Goal: Task Accomplishment & Management: Use online tool/utility

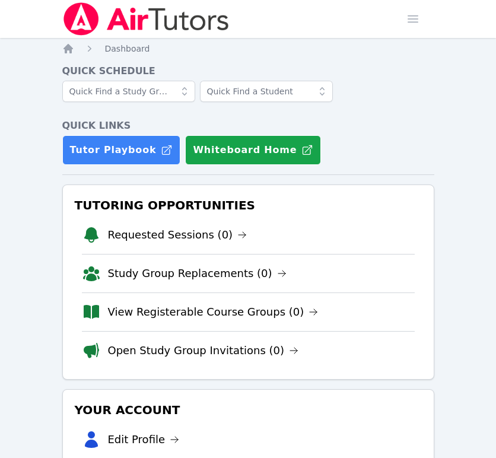
scroll to position [593, 0]
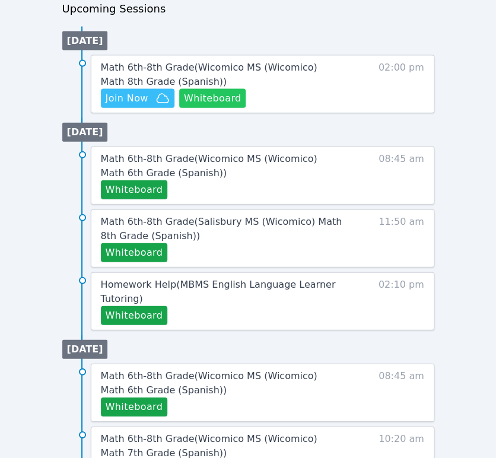
click at [232, 94] on button "Whiteboard" at bounding box center [212, 98] width 67 height 19
click at [152, 95] on span "Join Now" at bounding box center [138, 98] width 64 height 14
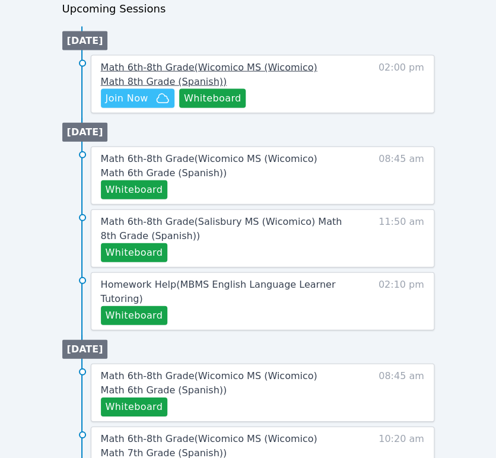
click at [210, 71] on span "Math 6th-8th Grade ( Wicomico MS (Wicomico) Math 8th Grade (Spanish) )" at bounding box center [209, 74] width 216 height 25
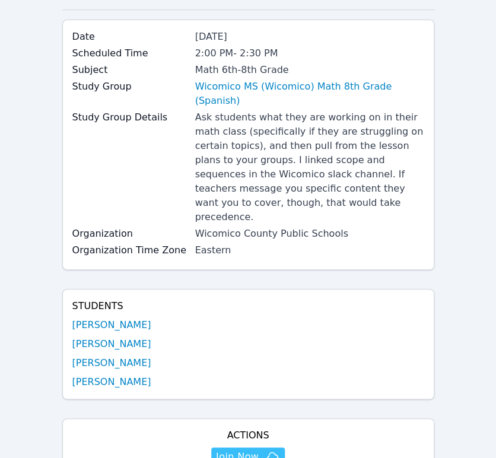
scroll to position [132, 0]
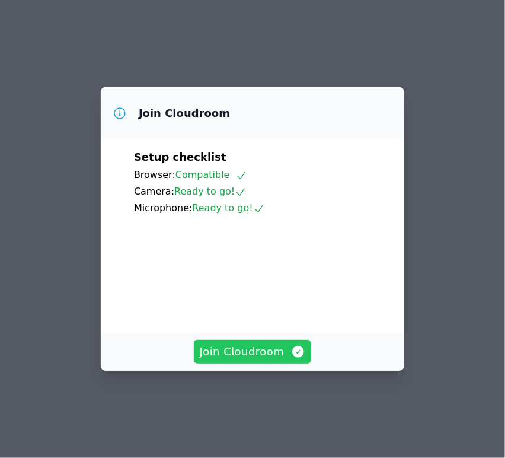
click at [263, 363] on button "Join Cloudroom" at bounding box center [253, 352] width 118 height 24
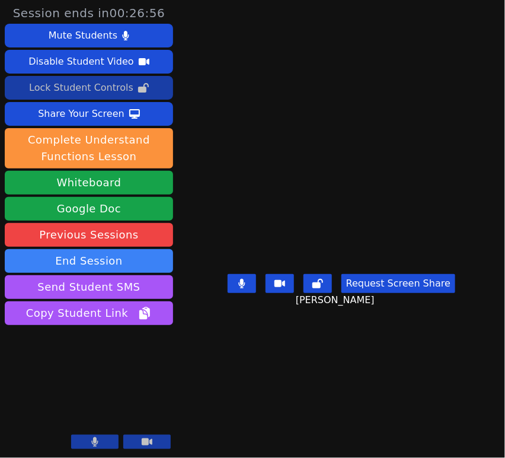
click at [98, 90] on div "Lock Student Controls" at bounding box center [81, 87] width 104 height 19
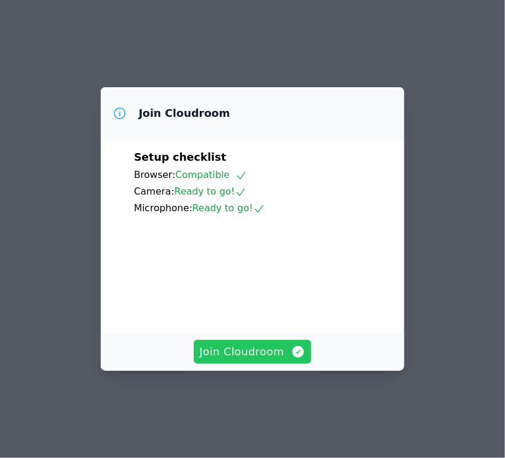
click at [258, 360] on span "Join Cloudroom" at bounding box center [253, 351] width 106 height 17
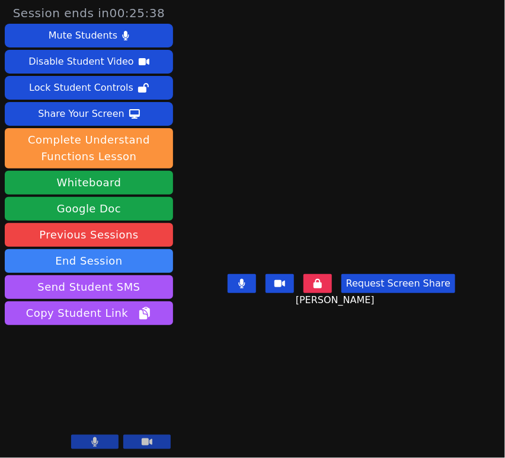
click at [314, 293] on button at bounding box center [318, 283] width 28 height 19
click at [323, 281] on button at bounding box center [318, 283] width 28 height 19
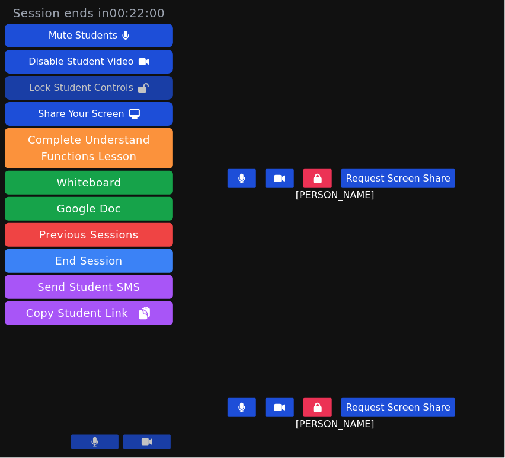
click at [84, 87] on div "Lock Student Controls" at bounding box center [81, 87] width 104 height 19
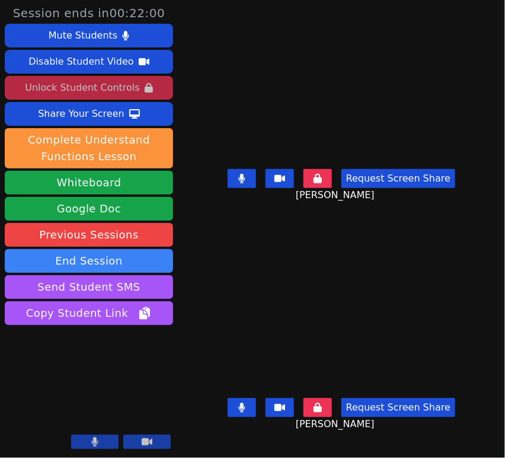
click at [84, 87] on div "Unlock Student Controls" at bounding box center [82, 87] width 114 height 19
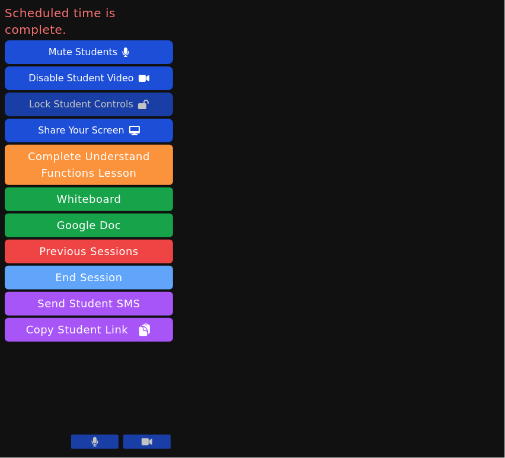
click at [110, 266] on button "End Session" at bounding box center [89, 278] width 168 height 24
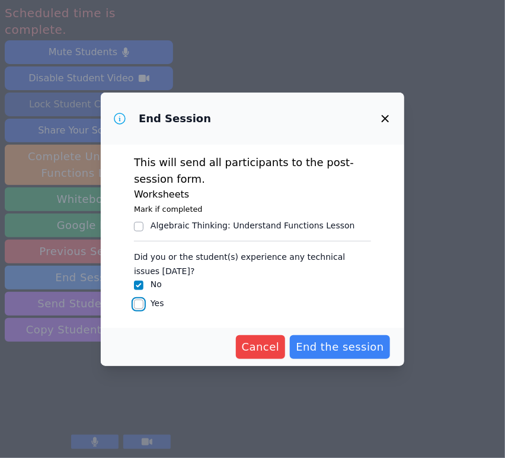
click at [142, 299] on input "Yes" at bounding box center [138, 303] width 9 height 9
checkbox input "true"
checkbox input "false"
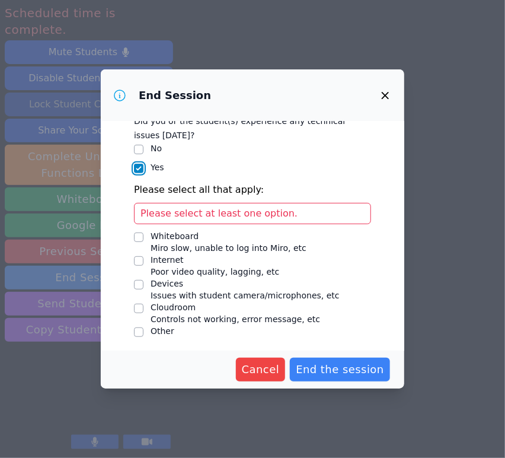
scroll to position [114, 0]
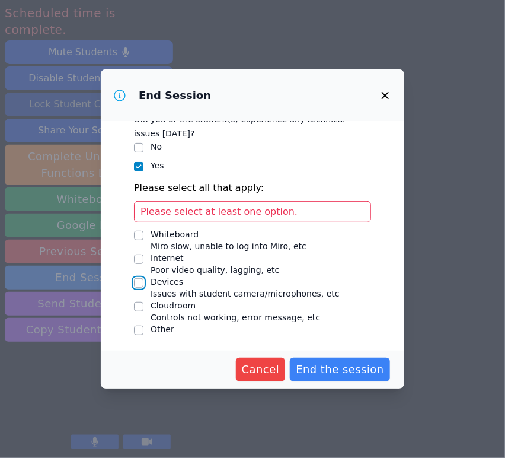
click at [138, 285] on input "Devices Issues with student camera/microphones, etc" at bounding box center [138, 282] width 9 height 9
checkbox input "true"
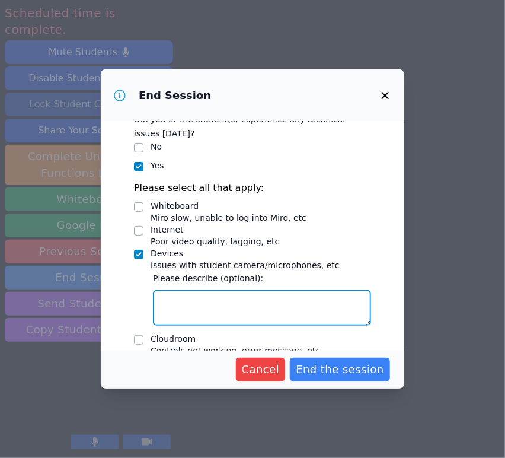
click at [212, 290] on textarea "Devices Issues with student camera/microphones, etc" at bounding box center [262, 308] width 218 height 36
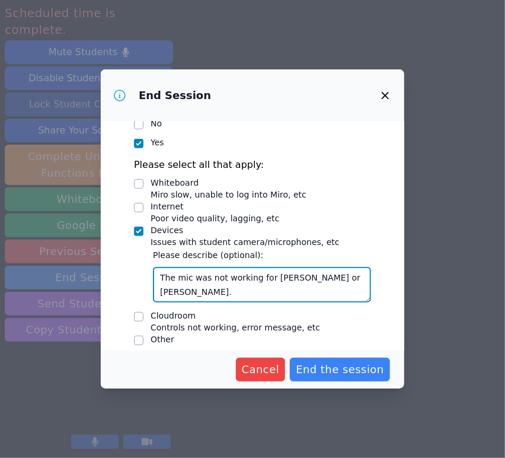
scroll to position [148, 0]
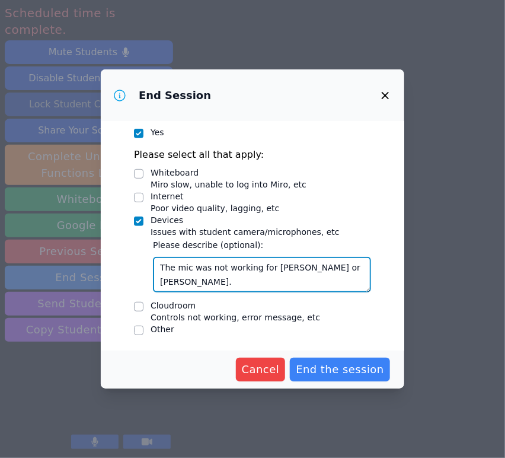
type textarea "The mic was not working for Lauren or Yosua."
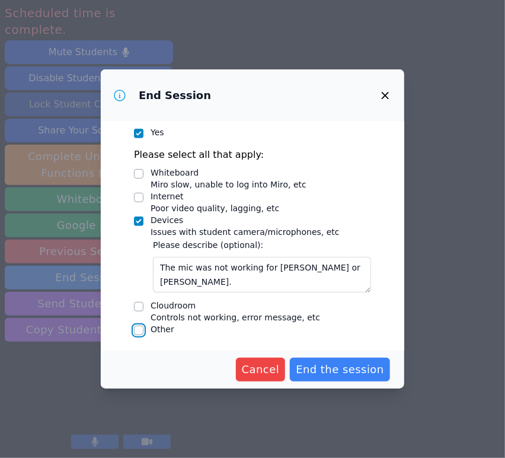
click at [138, 330] on input "Other" at bounding box center [138, 330] width 9 height 9
checkbox input "true"
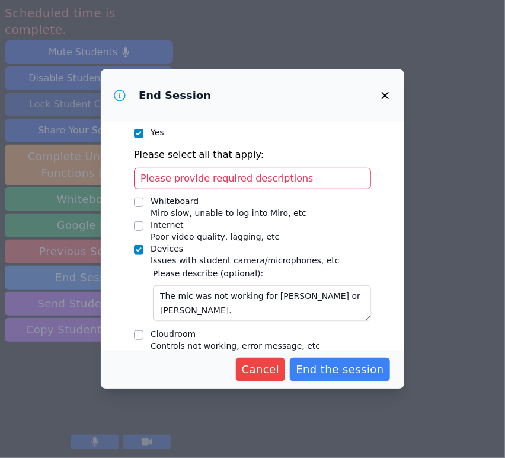
scroll to position [233, 0]
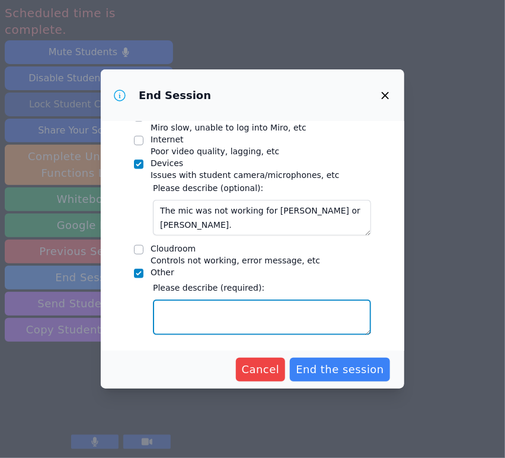
click at [187, 309] on textarea "Other" at bounding box center [262, 317] width 218 height 36
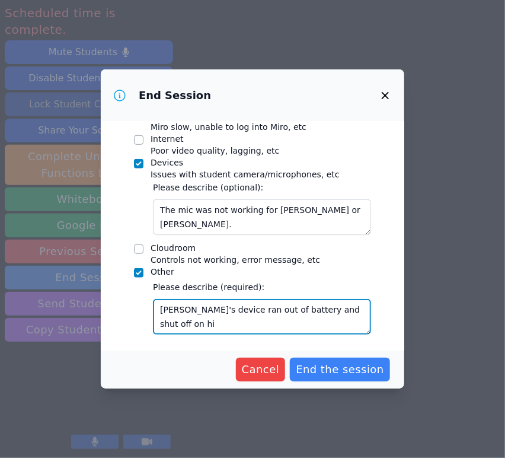
type textarea "Emmanuel's device ran out of battery and shut off on him"
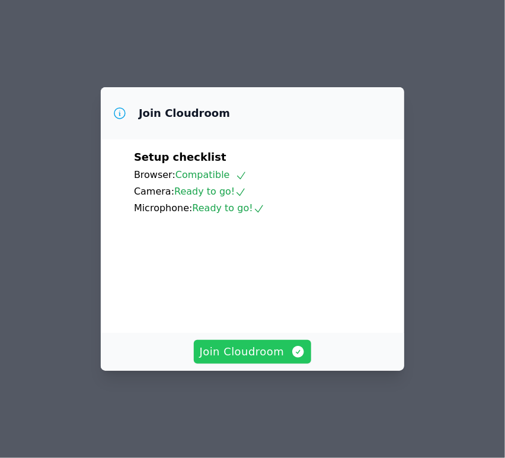
click at [215, 360] on span "Join Cloudroom" at bounding box center [253, 351] width 106 height 17
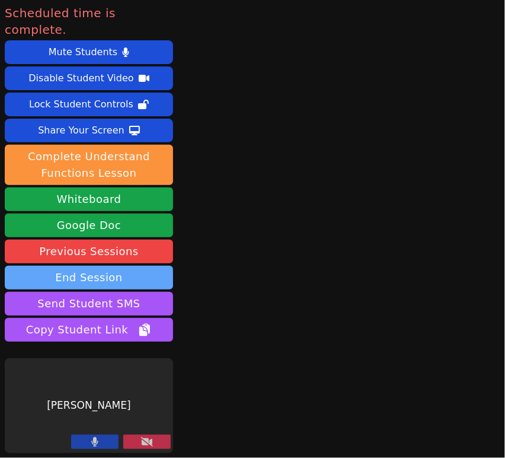
click at [91, 266] on button "End Session" at bounding box center [89, 278] width 168 height 24
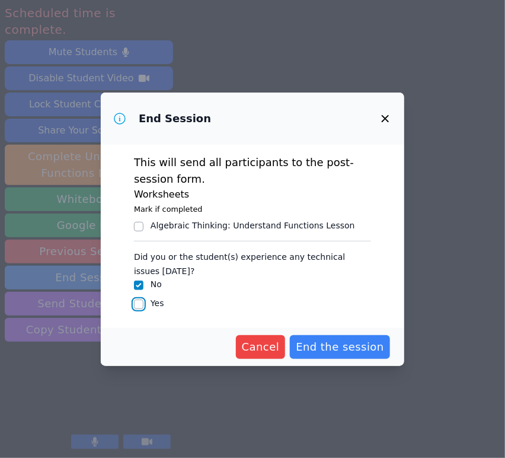
click at [142, 307] on input "Yes" at bounding box center [138, 303] width 9 height 9
checkbox input "true"
checkbox input "false"
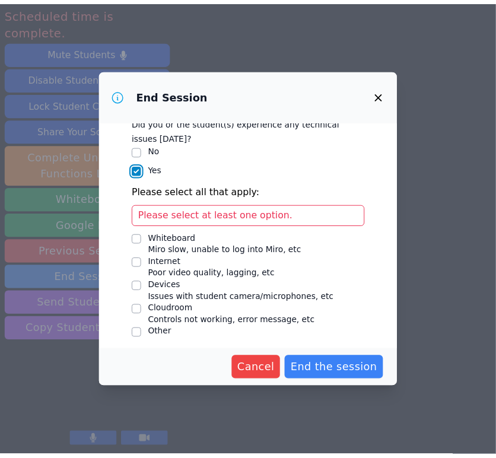
scroll to position [114, 0]
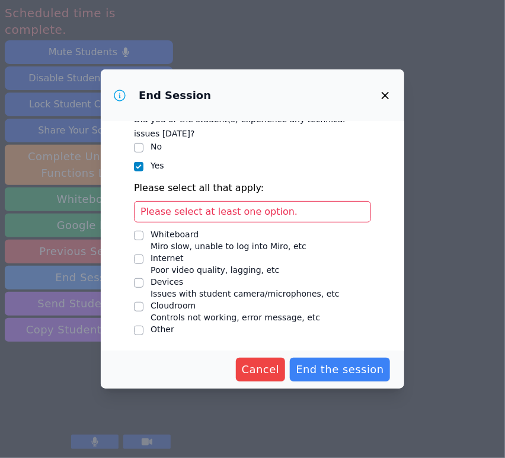
click at [201, 285] on div "Devices" at bounding box center [245, 282] width 189 height 12
click at [143, 285] on input "Devices Issues with student camera/microphones, etc" at bounding box center [138, 282] width 9 height 9
checkbox input "true"
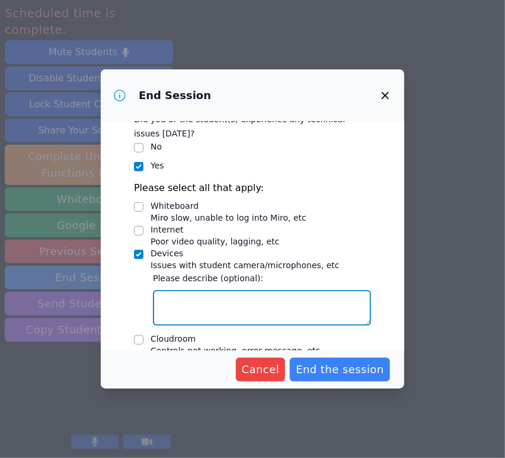
click at [205, 301] on textarea "Devices Issues with student camera/microphones, etc" at bounding box center [262, 308] width 218 height 36
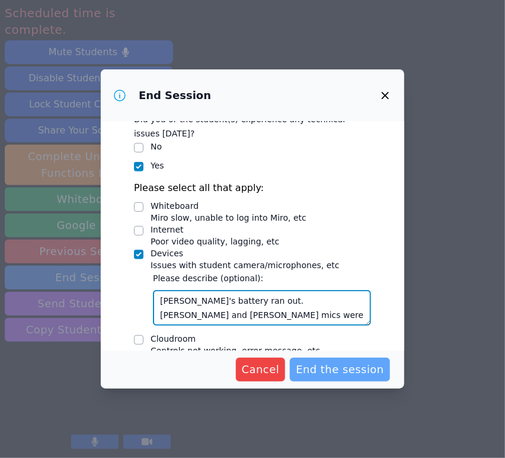
type textarea "Emmanuel's battery ran out. Lauren and Yosua's mics were not working."
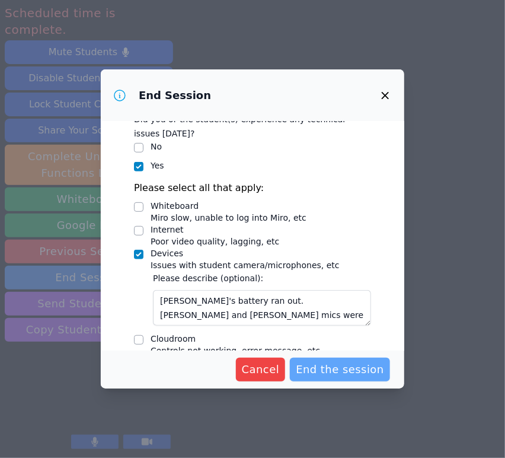
click at [321, 369] on span "End the session" at bounding box center [340, 369] width 88 height 17
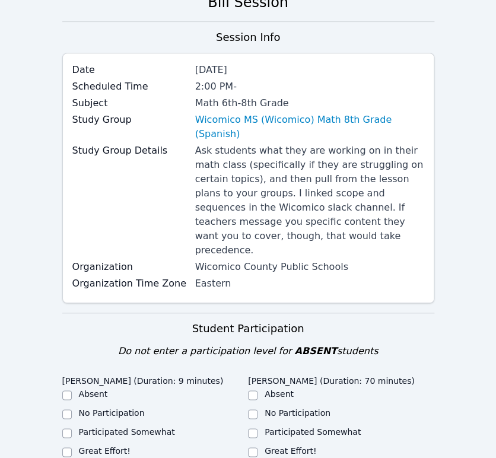
scroll to position [263, 0]
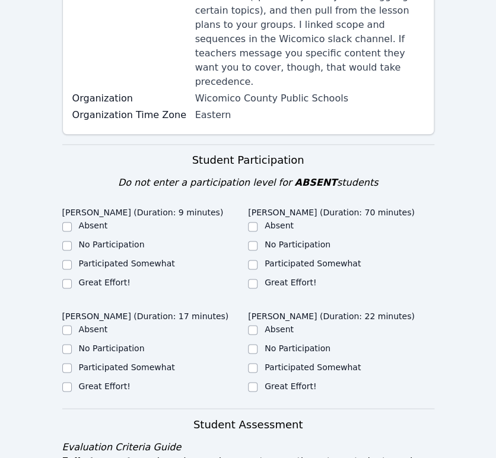
click at [119, 278] on label "Great Effort!" at bounding box center [105, 282] width 52 height 9
click at [72, 279] on input "Great Effort!" at bounding box center [66, 283] width 9 height 9
checkbox input "true"
click at [133, 362] on label "Participated Somewhat" at bounding box center [127, 366] width 96 height 9
click at [72, 363] on input "Participated Somewhat" at bounding box center [66, 367] width 9 height 9
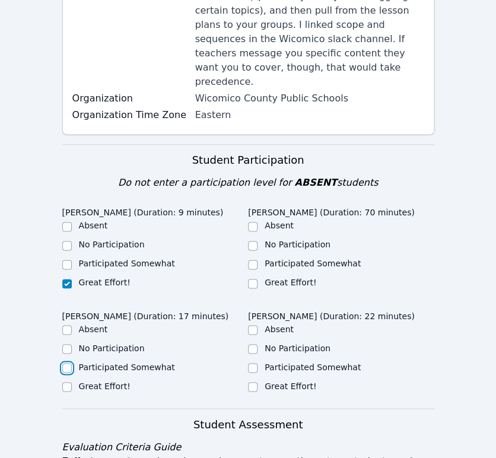
checkbox input "true"
click at [302, 278] on label "Great Effort!" at bounding box center [290, 282] width 52 height 9
click at [257, 279] on input "Great Effort!" at bounding box center [252, 283] width 9 height 9
checkbox input "true"
click at [299, 381] on label "Great Effort!" at bounding box center [290, 385] width 52 height 9
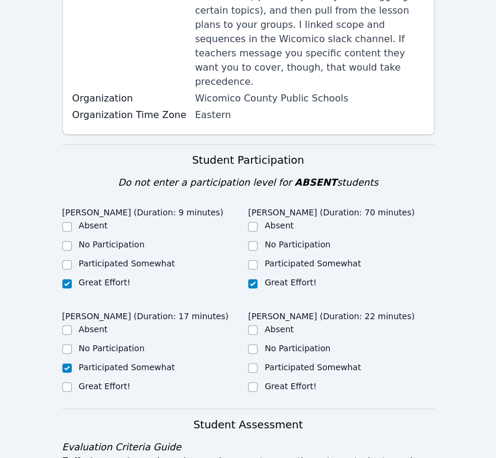
click at [257, 382] on input "Great Effort!" at bounding box center [252, 386] width 9 height 9
checkbox input "true"
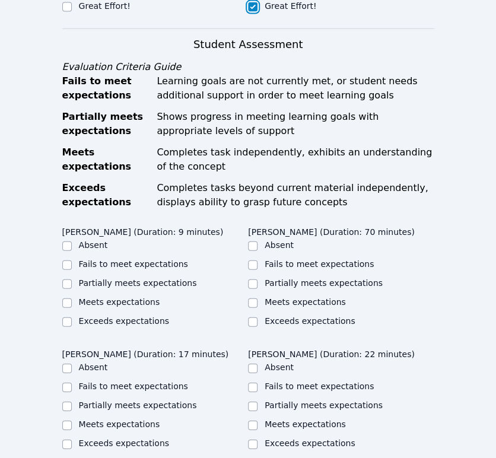
scroll to position [659, 0]
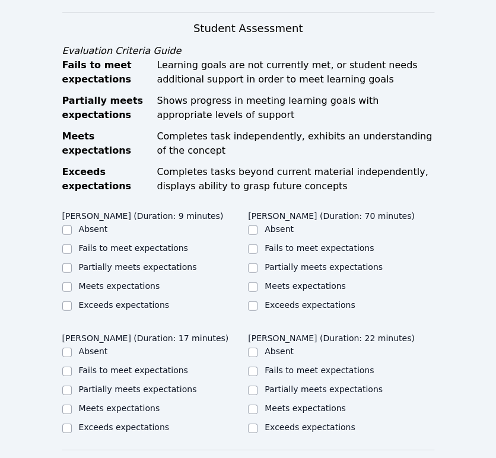
click at [160, 384] on label "Partially meets expectations" at bounding box center [138, 388] width 118 height 9
click at [72, 385] on input "Partially meets expectations" at bounding box center [66, 389] width 9 height 9
checkbox input "true"
click at [168, 262] on label "Partially meets expectations" at bounding box center [138, 266] width 118 height 9
click at [72, 263] on input "Partially meets expectations" at bounding box center [66, 267] width 9 height 9
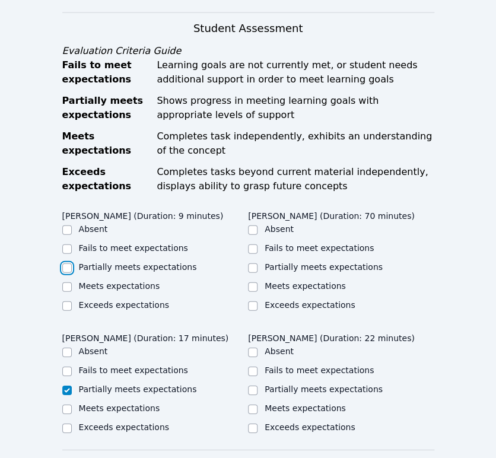
checkbox input "true"
click at [315, 281] on label "Meets expectations" at bounding box center [304, 285] width 81 height 9
click at [257, 282] on input "Meets expectations" at bounding box center [252, 286] width 9 height 9
checkbox input "true"
click at [322, 403] on label "Meets expectations" at bounding box center [304, 407] width 81 height 9
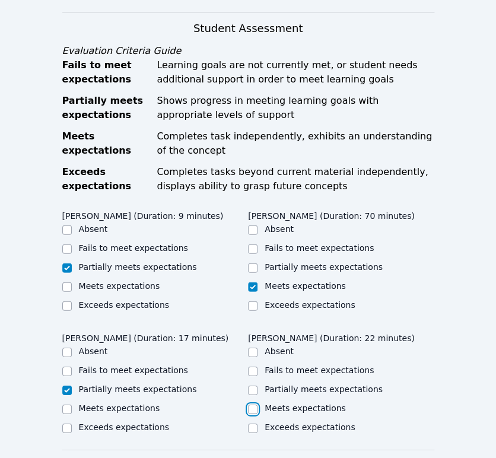
click at [257, 404] on input "Meets expectations" at bounding box center [252, 408] width 9 height 9
checkbox input "true"
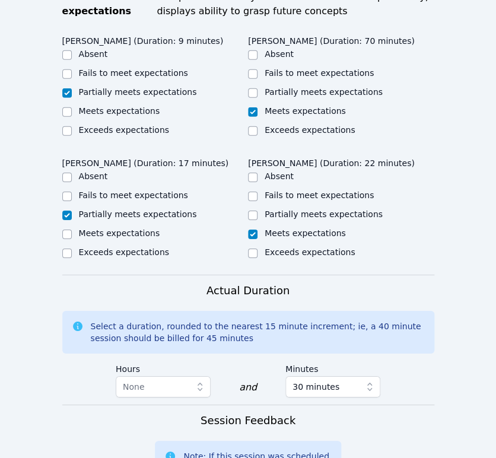
scroll to position [988, 0]
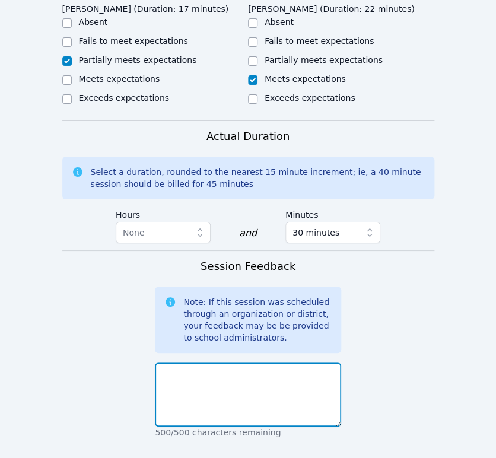
click at [291, 362] on textarea at bounding box center [248, 394] width 186 height 64
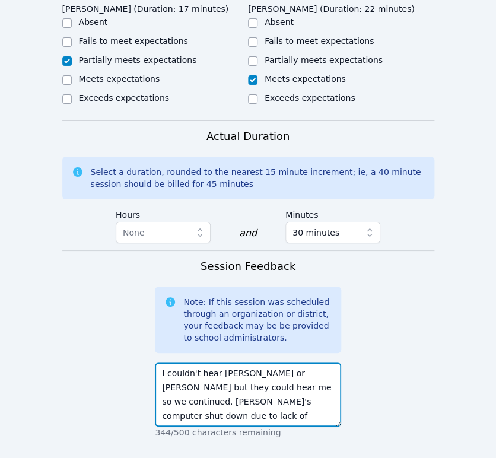
click at [205, 362] on textarea "I couldn't hear Lauren or Yosua but they could hear me so we continued. Emanuel…" at bounding box center [248, 394] width 186 height 64
click at [276, 375] on textarea "I couldn't hear Lauren or Yosua but they could hear me so we continued. Emanuel…" at bounding box center [248, 394] width 186 height 64
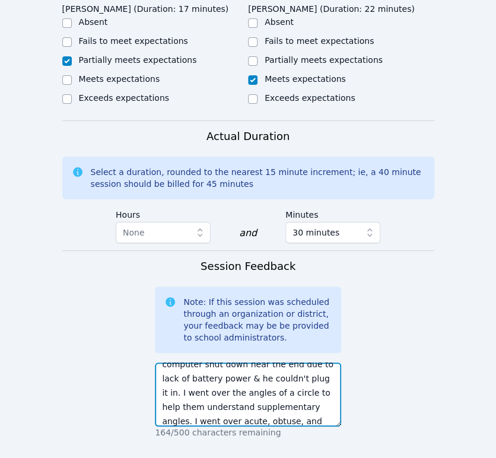
scroll to position [66, 0]
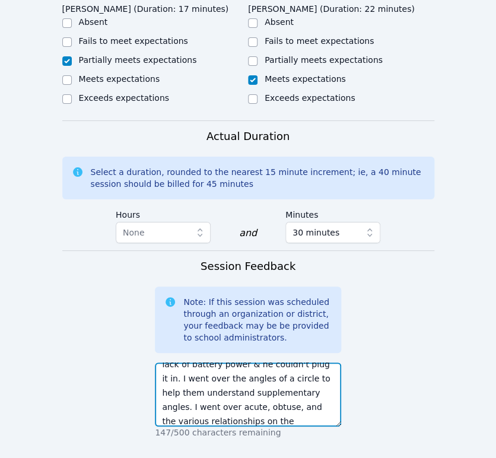
click at [160, 365] on textarea "I couldn't hear Lauren or Yosua but they could hear me so we continued. Emanuel…" at bounding box center [248, 394] width 186 height 64
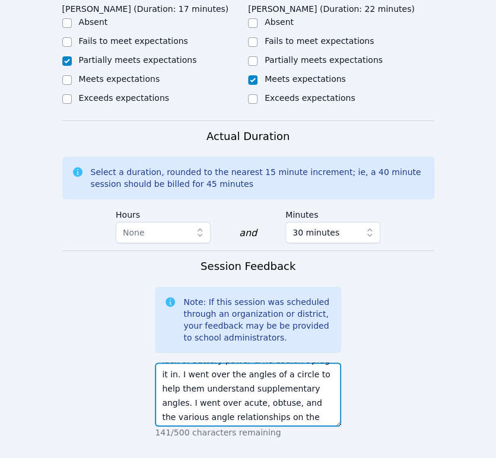
scroll to position [71, 0]
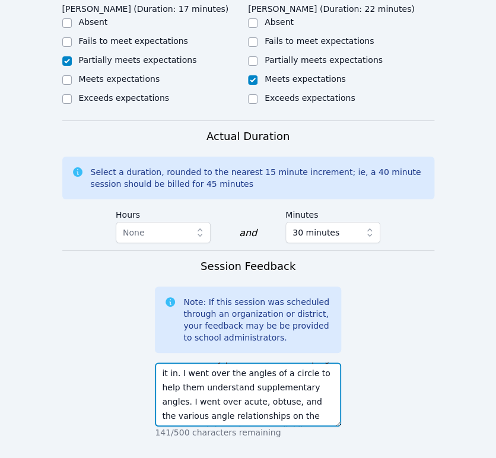
click at [296, 378] on textarea "I couldn't hear Lauren or Yosua but they could hear me so we continued. Emanuel…" at bounding box center [248, 394] width 186 height 64
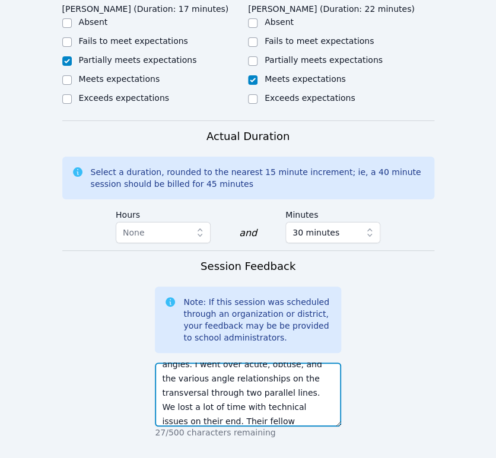
click at [293, 364] on textarea "I couldn't hear Lauren or Yosua but they could hear me so we continued. Emanuel…" at bounding box center [248, 394] width 186 height 64
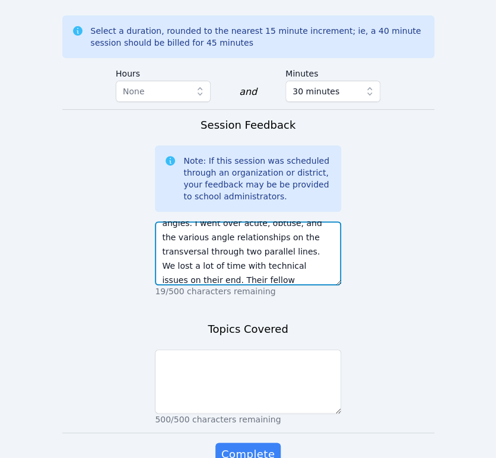
scroll to position [1153, 0]
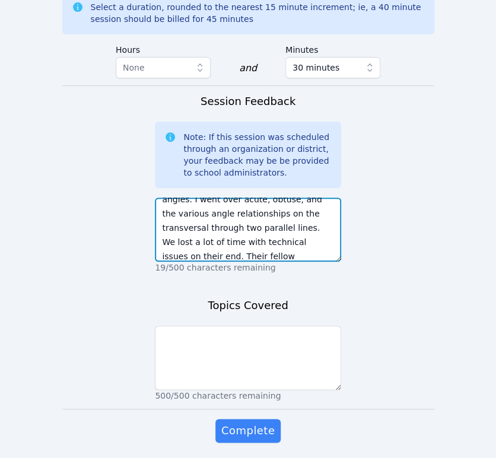
type textarea "I couldn't hear Lauren or Yosua but they could hear me so we continued. Emanuel…"
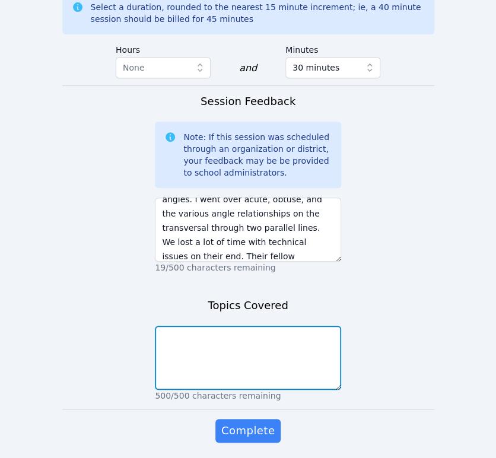
click at [305, 326] on textarea at bounding box center [248, 358] width 186 height 64
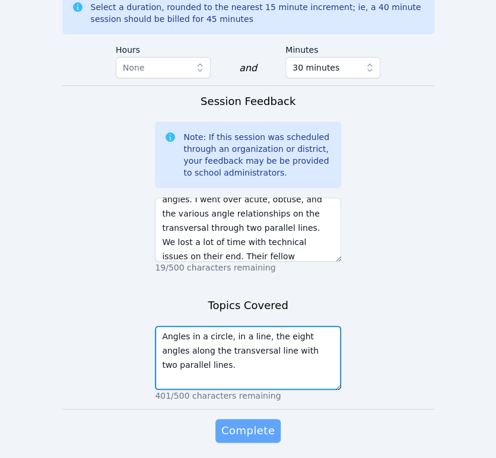
type textarea "Angles in a circle, in a line, the eight angles along the transversal line with…"
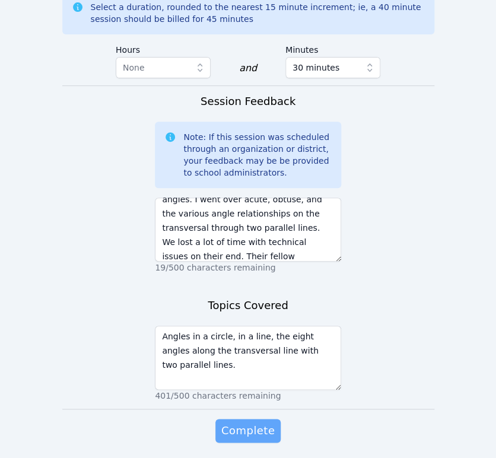
click at [270, 422] on span "Complete" at bounding box center [247, 430] width 53 height 17
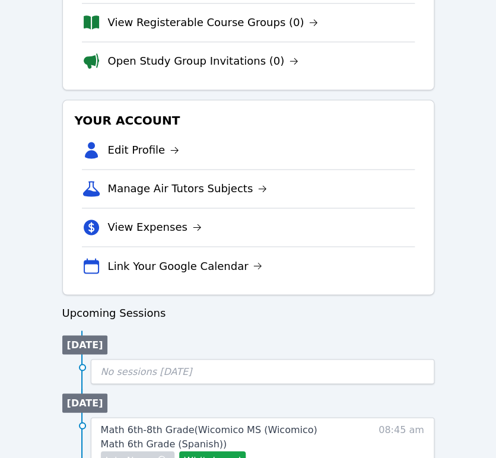
scroll to position [329, 0]
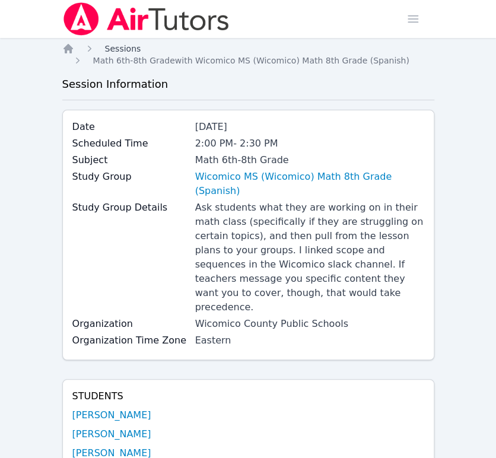
click at [130, 47] on span "Sessions" at bounding box center [123, 48] width 36 height 9
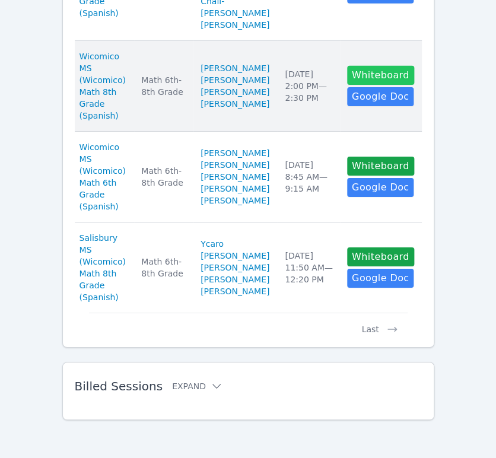
click at [362, 85] on button "Whiteboard" at bounding box center [380, 75] width 67 height 19
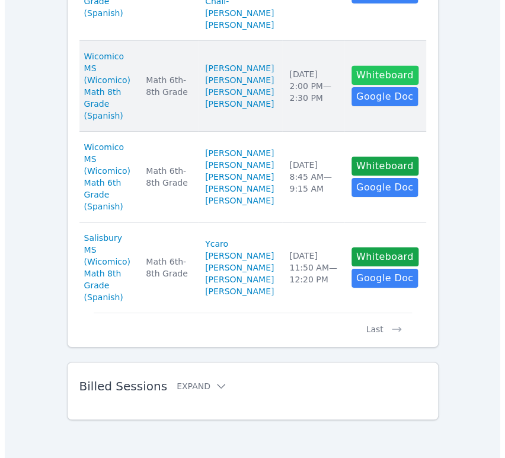
scroll to position [897, 0]
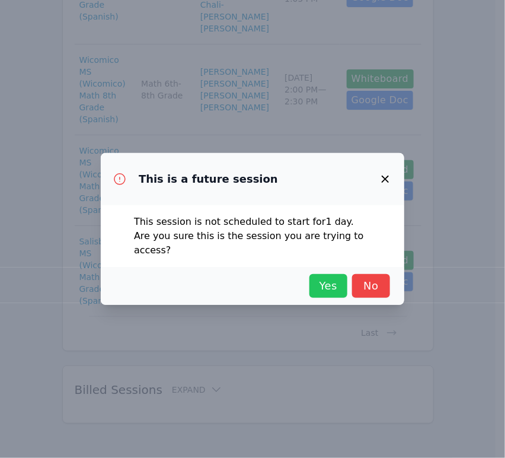
click at [328, 285] on span "Yes" at bounding box center [328, 286] width 26 height 17
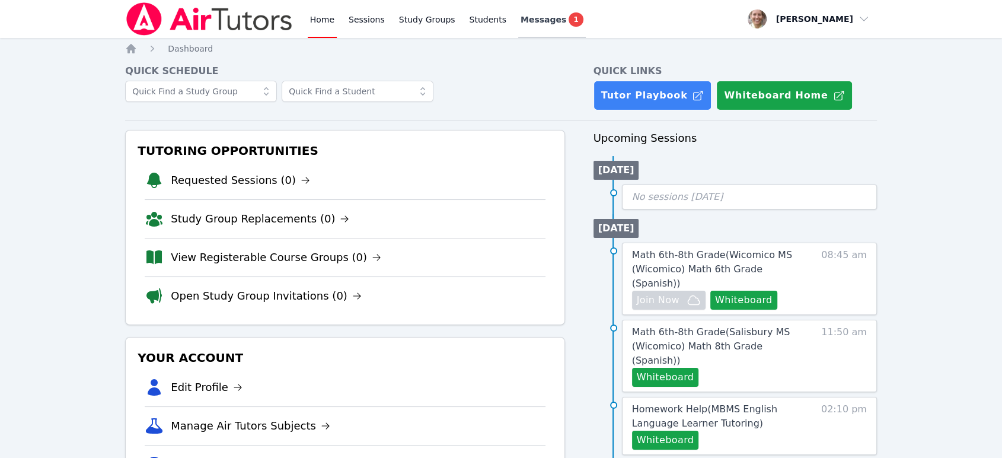
click at [512, 16] on div "Messages 1" at bounding box center [552, 19] width 63 height 14
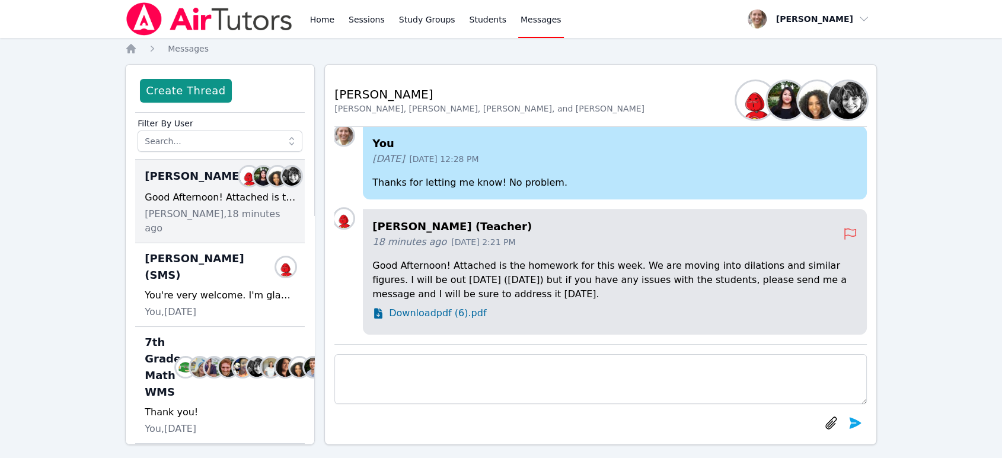
click at [464, 316] on span "Download pdf (6).pdf" at bounding box center [437, 313] width 97 height 14
click at [72, 250] on div "Home Sessions Study Groups Students Messages Open user menu [PERSON_NAME] Open …" at bounding box center [501, 234] width 1002 height 468
drag, startPoint x: 383, startPoint y: 352, endPoint x: 388, endPoint y: 363, distance: 12.2
click at [383, 353] on div at bounding box center [600, 389] width 532 height 91
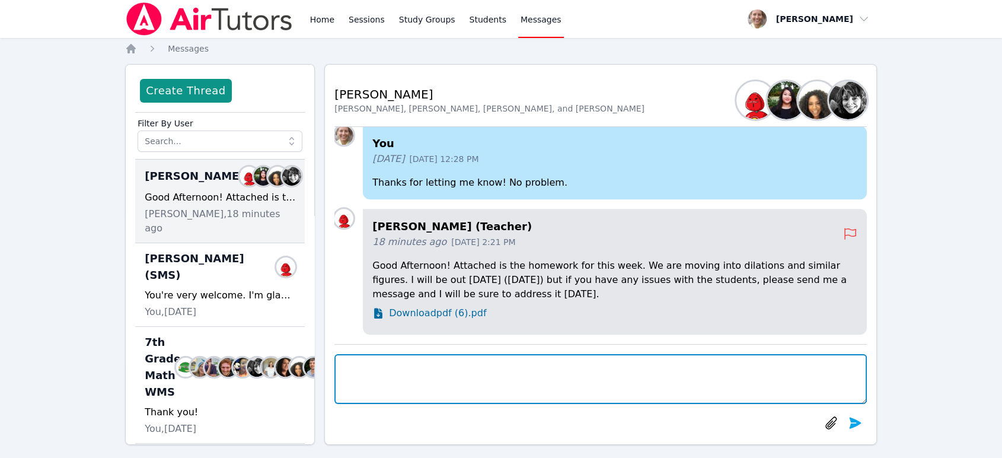
click at [395, 377] on textarea at bounding box center [600, 379] width 532 height 50
type textarea "Thank you!"
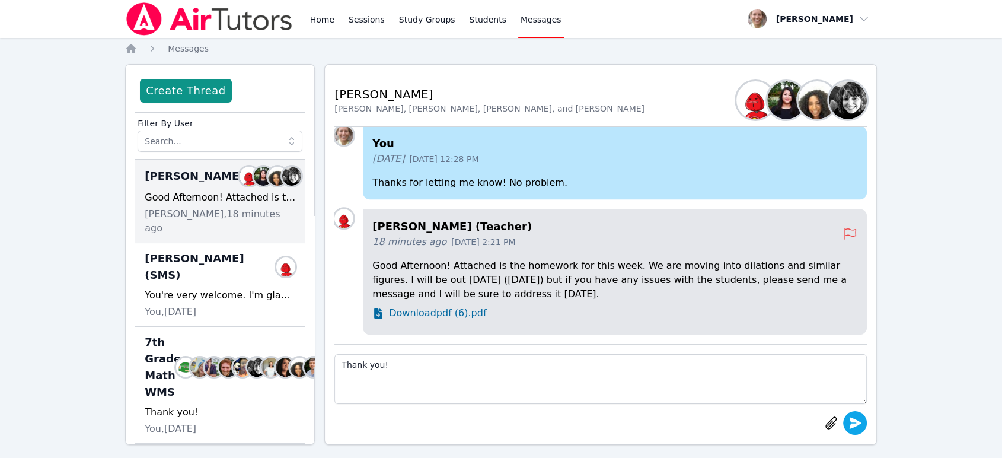
click at [512, 424] on button "submit" at bounding box center [855, 423] width 24 height 24
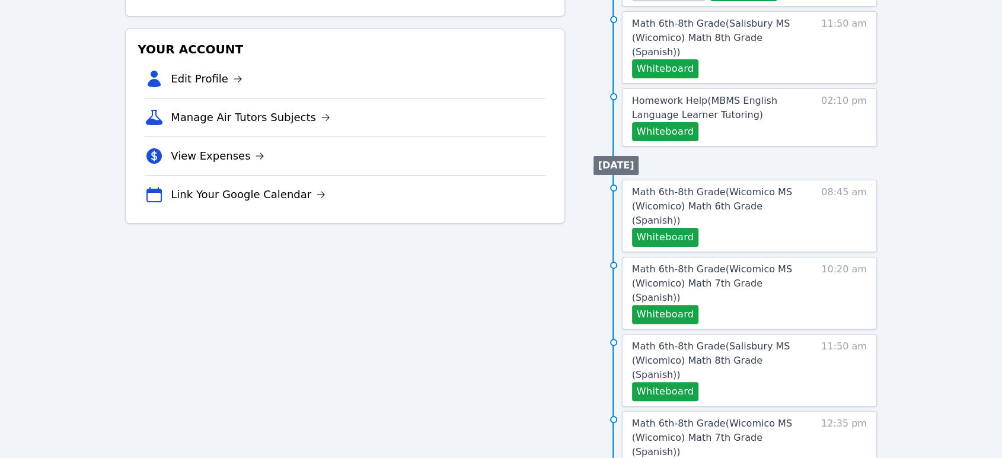
scroll to position [132, 0]
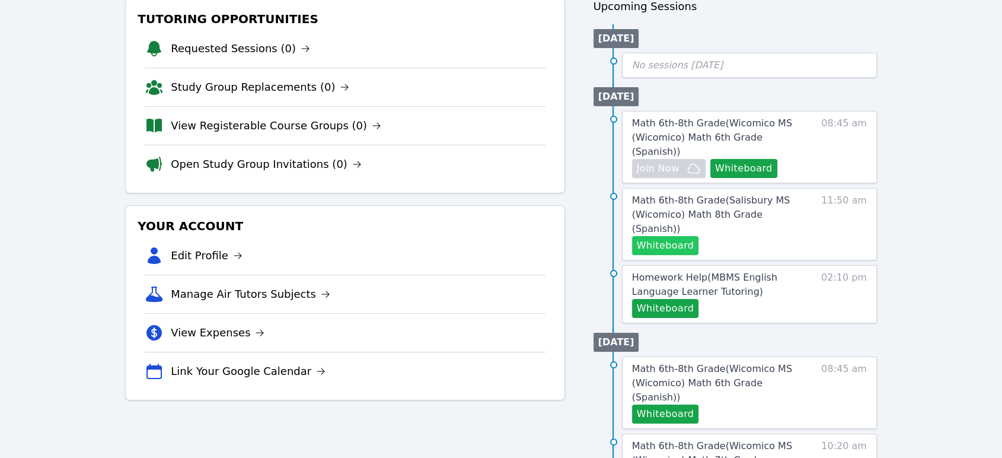
click at [512, 236] on button "Whiteboard" at bounding box center [665, 245] width 67 height 19
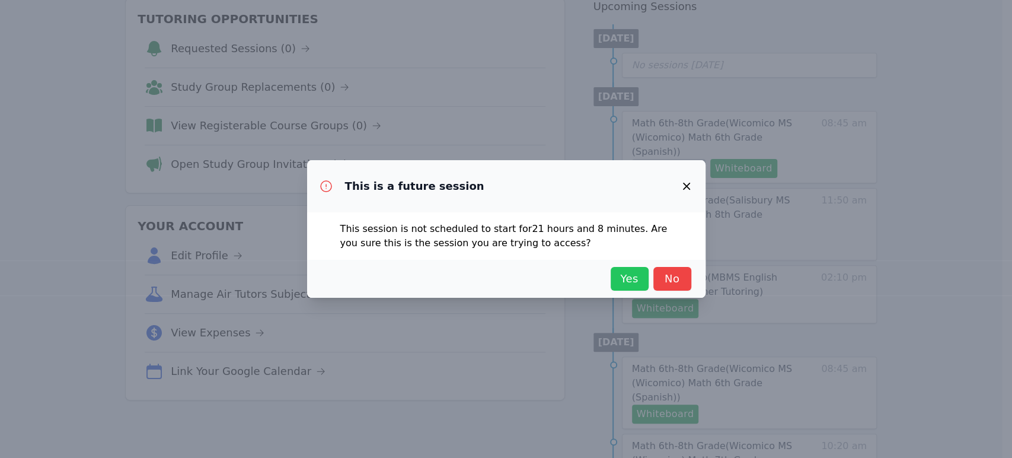
click at [512, 274] on span "Yes" at bounding box center [630, 278] width 26 height 17
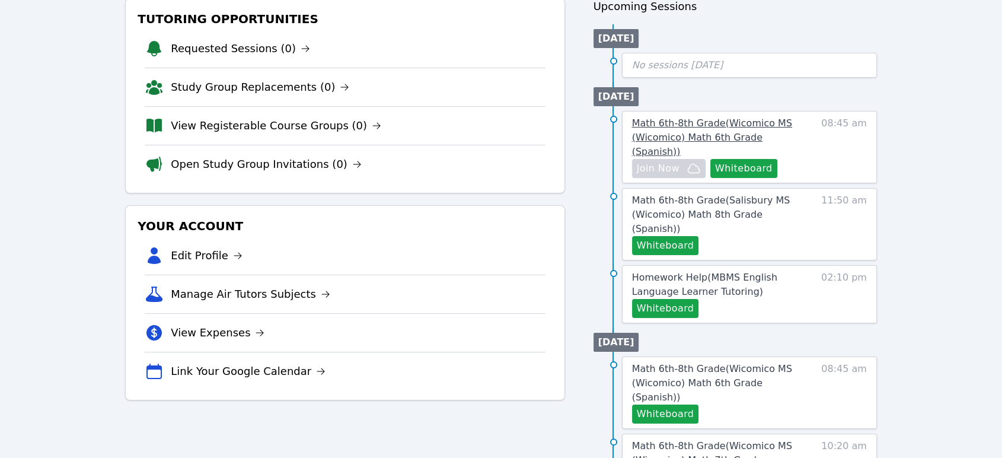
click at [512, 126] on span "Math 6th-8th Grade ( Wicomico MS (Wicomico) Math 6th Grade (Spanish) )" at bounding box center [712, 137] width 160 height 40
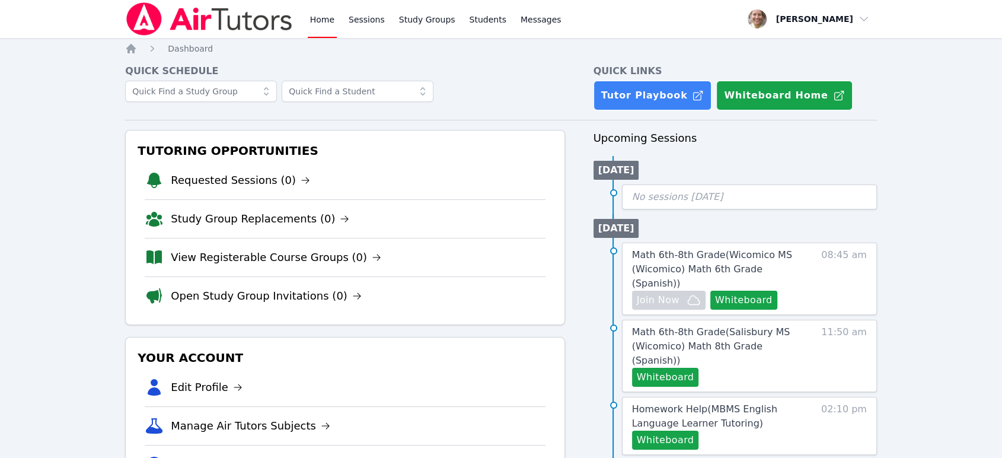
scroll to position [132, 0]
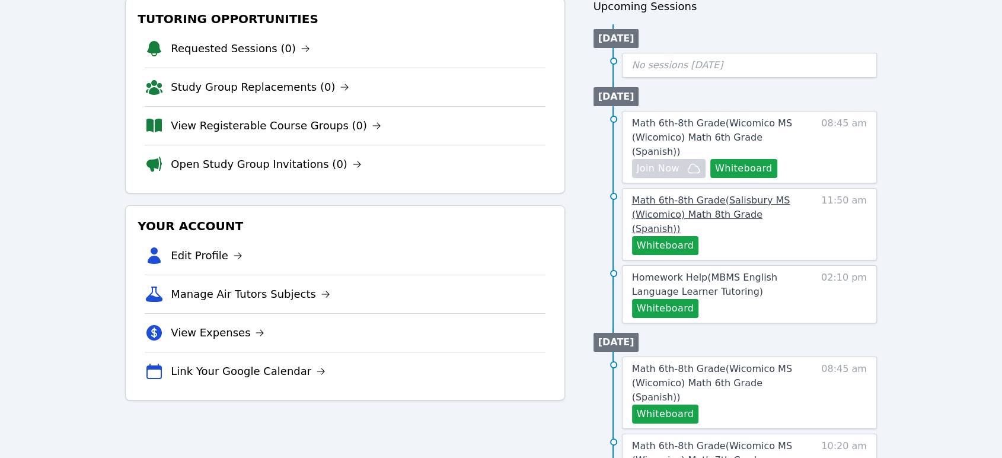
click at [512, 194] on span "Math 6th-8th Grade ( Salisbury MS (Wicomico) Math 8th Grade (Spanish) )" at bounding box center [711, 214] width 158 height 40
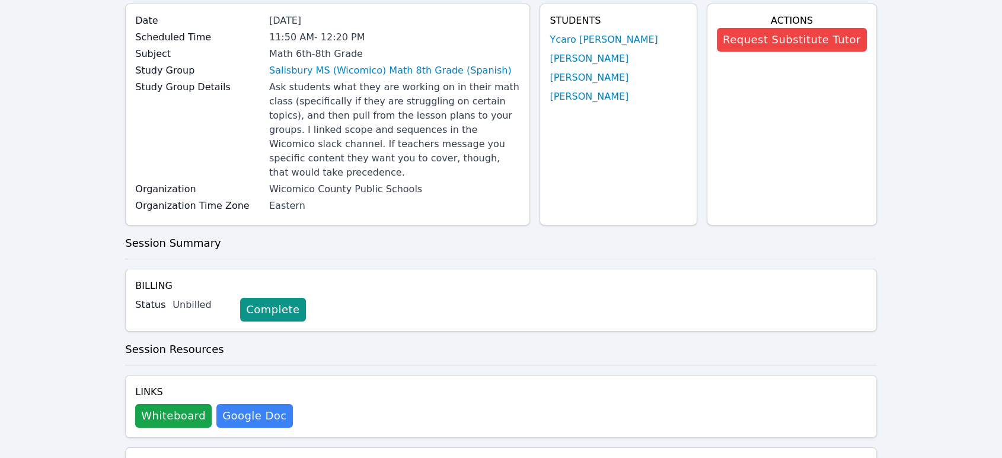
scroll to position [345, 0]
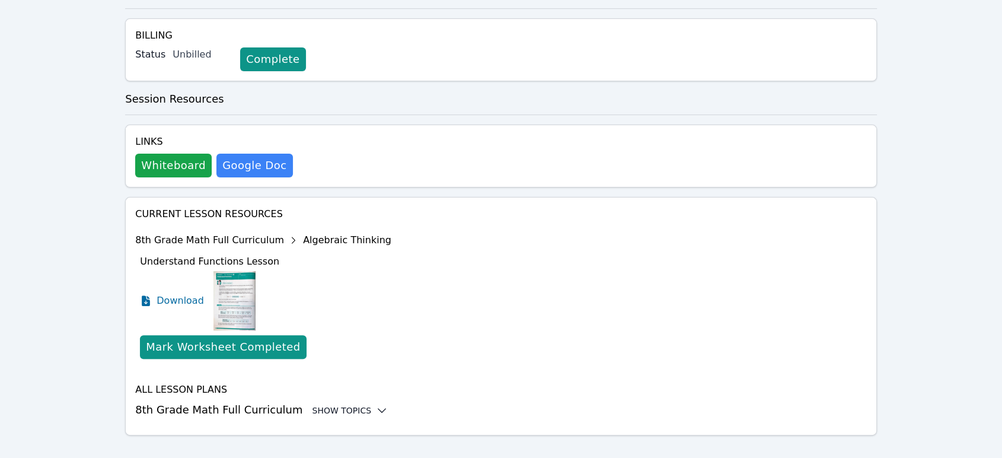
click at [332, 404] on div "Show Topics" at bounding box center [350, 410] width 76 height 12
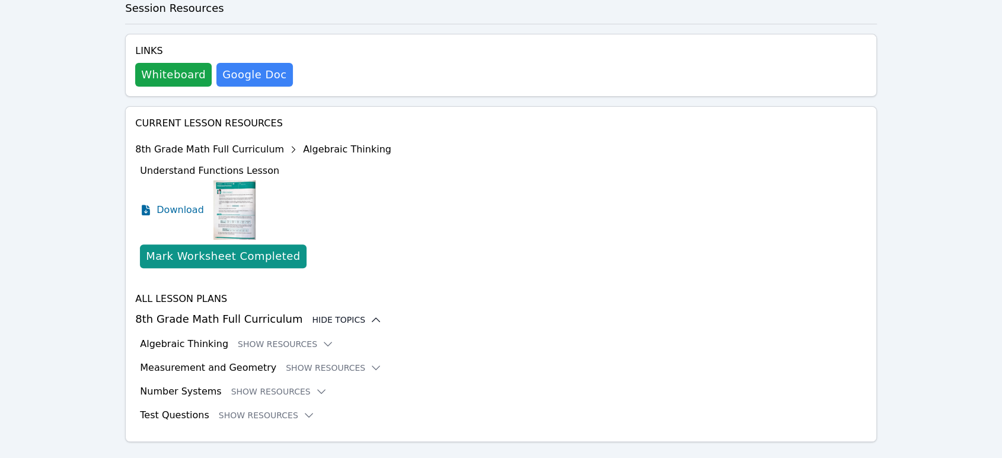
scroll to position [442, 0]
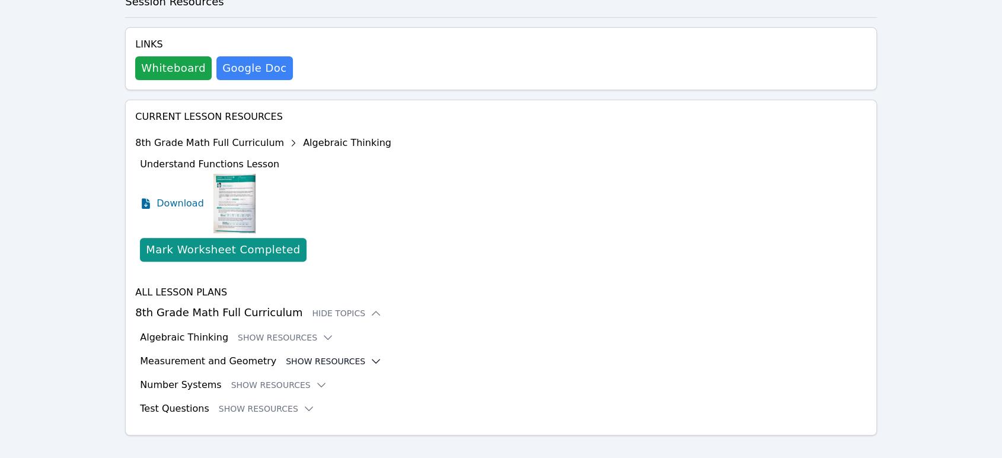
click at [294, 355] on button "Show Resources" at bounding box center [334, 361] width 96 height 12
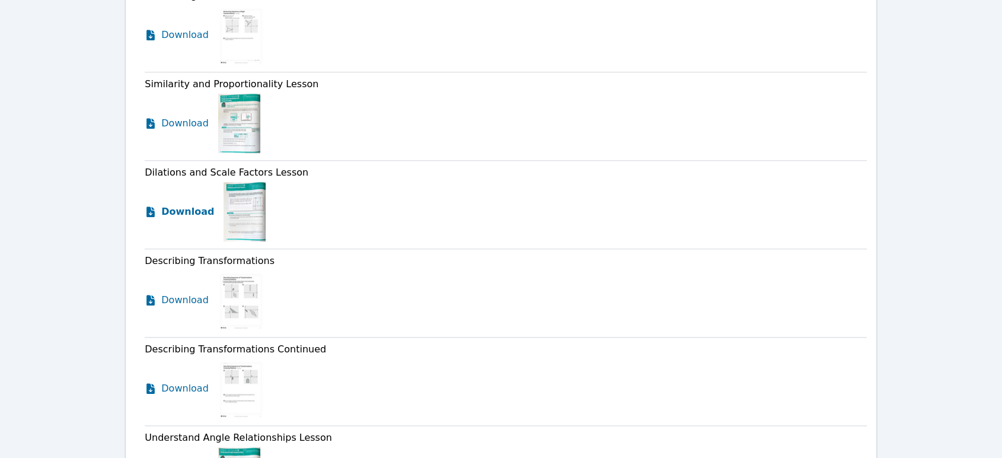
scroll to position [1124, 0]
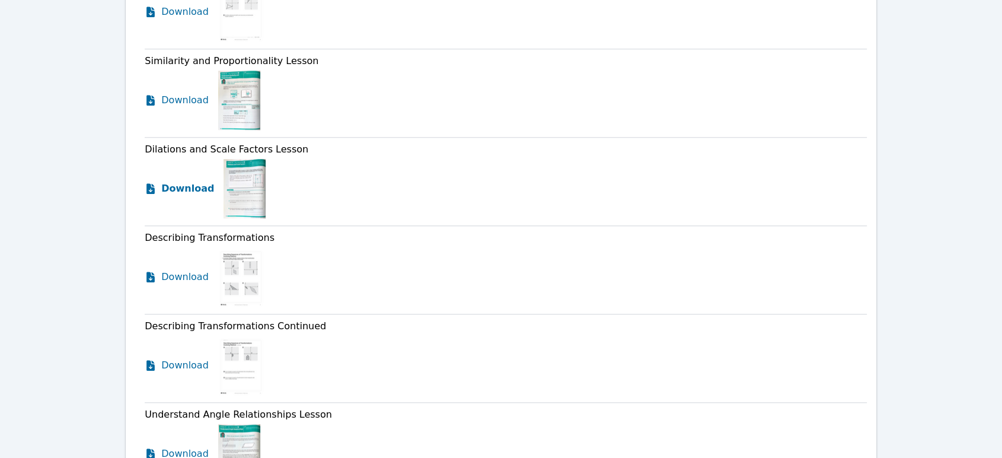
click at [185, 181] on span "Download" at bounding box center [187, 188] width 53 height 14
click at [199, 93] on span "Download" at bounding box center [187, 100] width 53 height 14
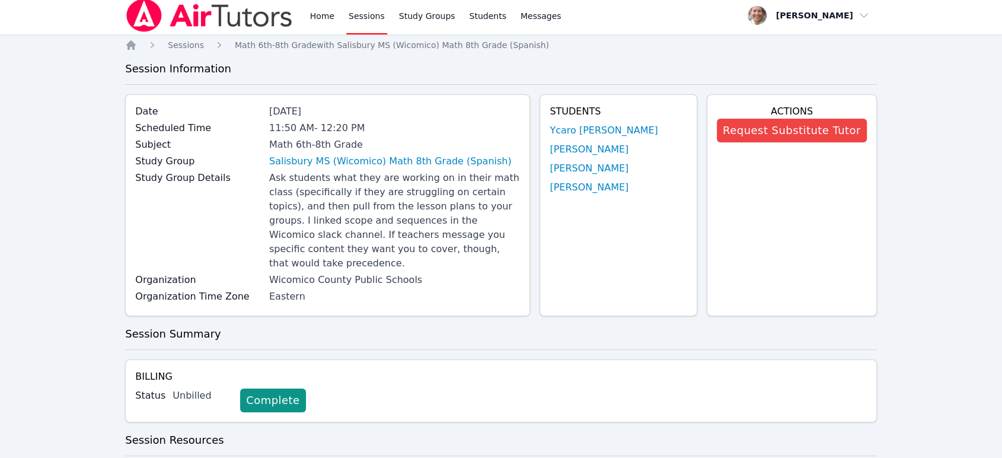
scroll to position [0, 0]
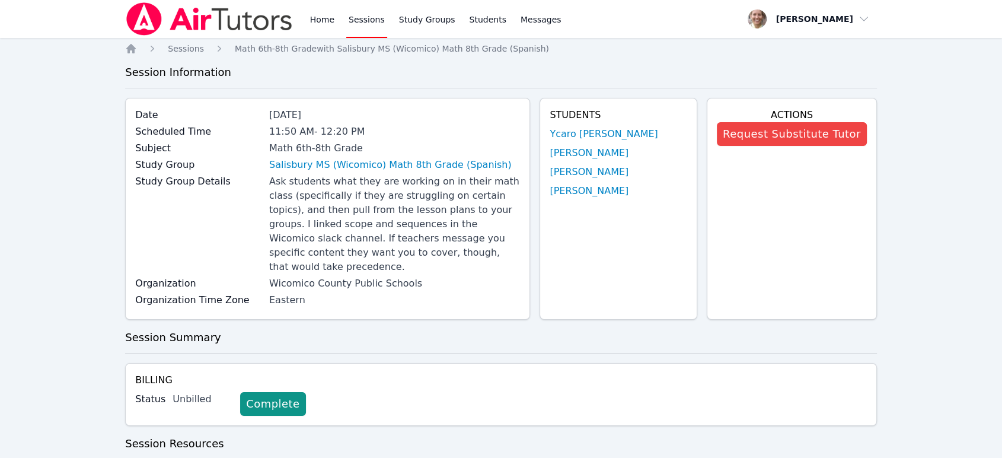
click at [358, 23] on link "Sessions" at bounding box center [366, 19] width 41 height 38
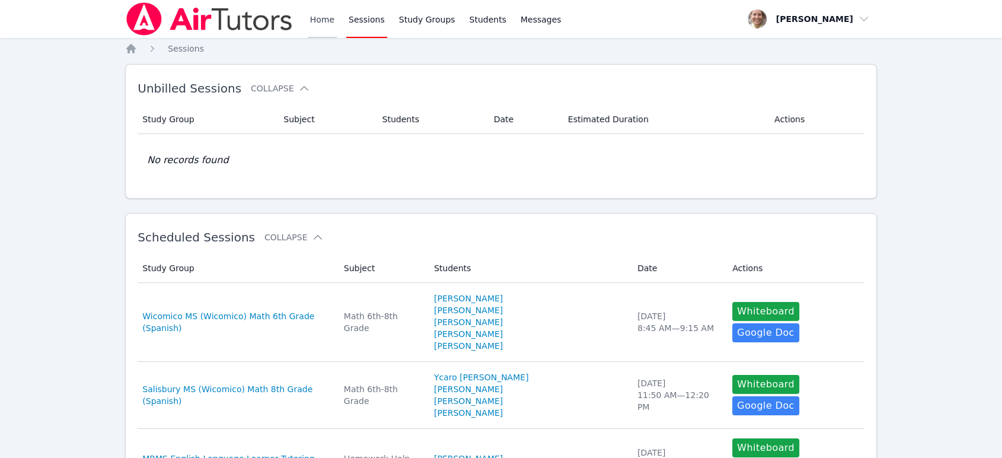
click at [331, 24] on link "Home" at bounding box center [322, 19] width 29 height 38
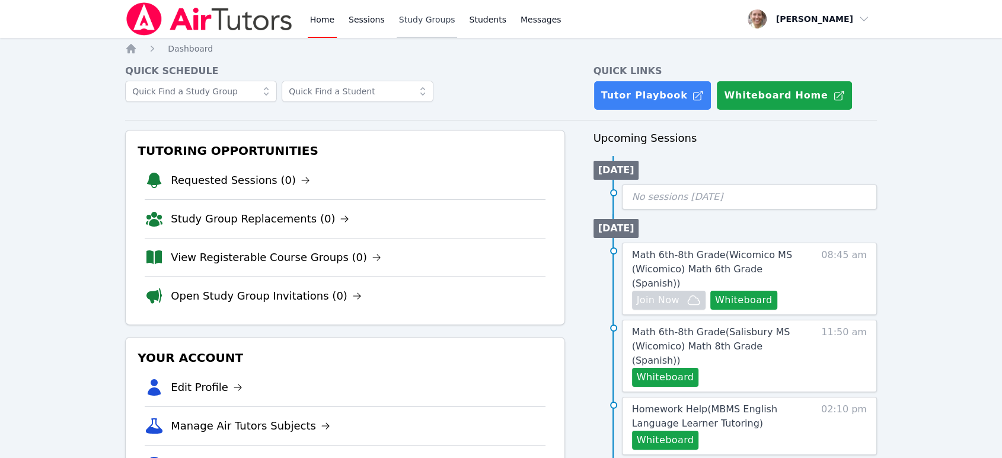
click at [421, 24] on link "Study Groups" at bounding box center [427, 19] width 61 height 38
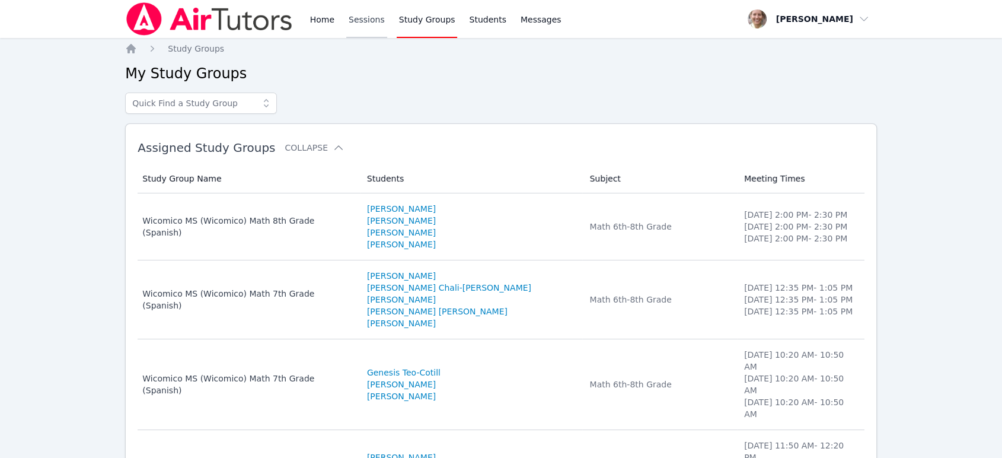
click at [367, 23] on link "Sessions" at bounding box center [366, 19] width 41 height 38
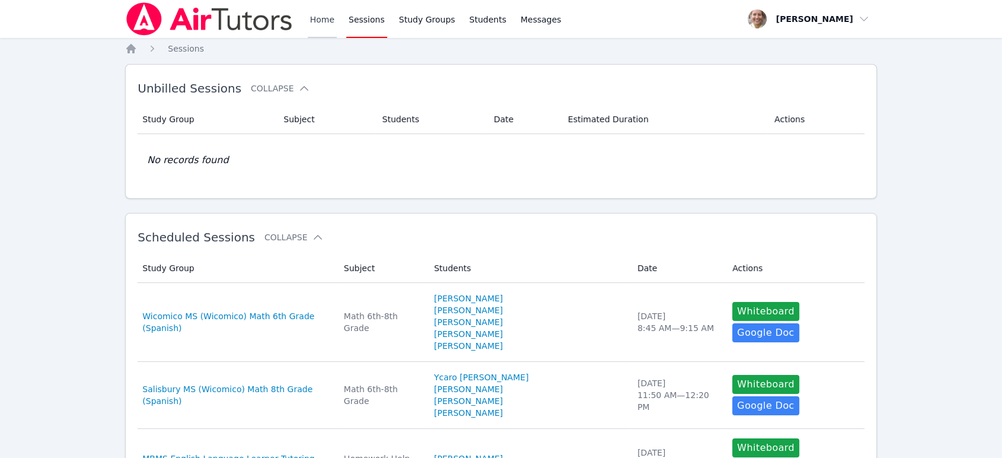
click at [331, 23] on link "Home" at bounding box center [322, 19] width 29 height 38
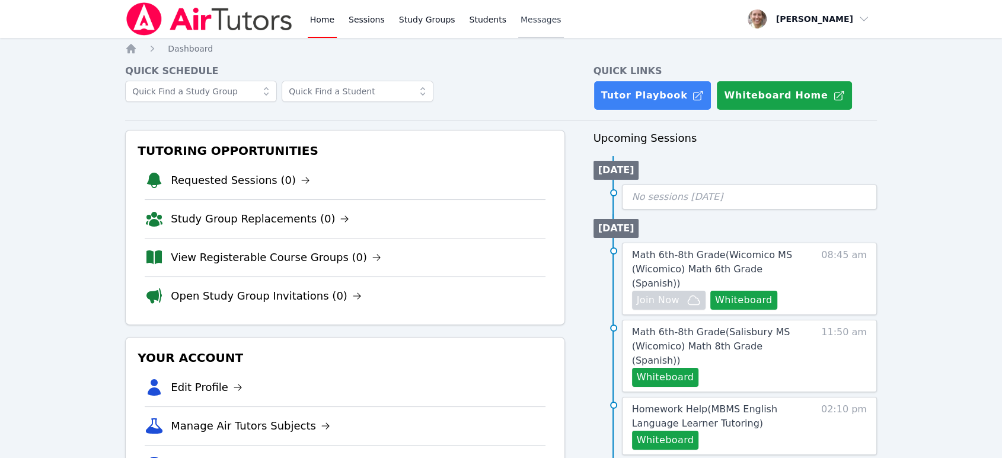
click at [521, 18] on span "Messages" at bounding box center [541, 20] width 41 height 12
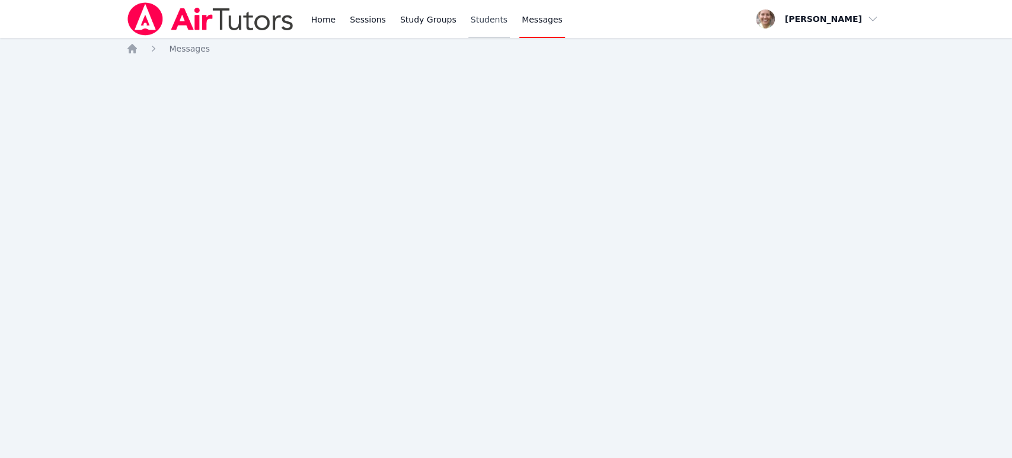
click at [480, 24] on link "Students" at bounding box center [489, 19] width 42 height 38
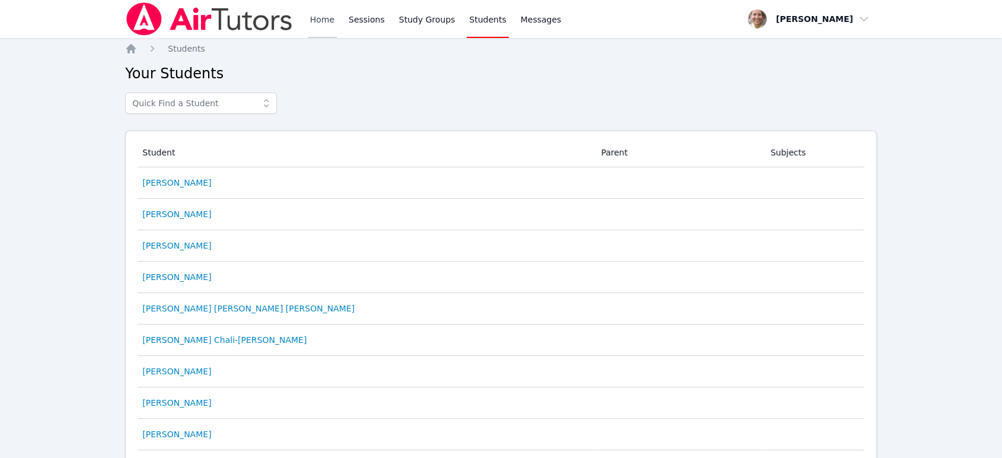
click at [311, 18] on link "Home" at bounding box center [322, 19] width 29 height 38
